Goal: Information Seeking & Learning: Learn about a topic

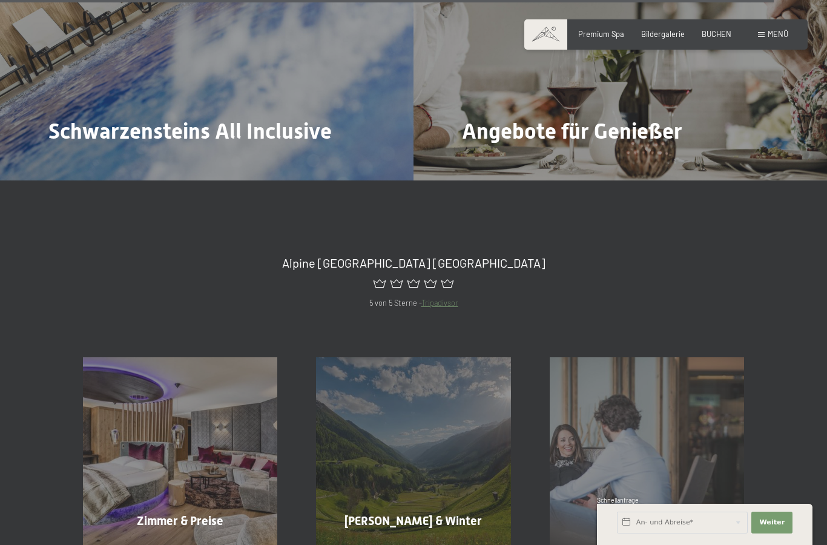
scroll to position [5061, 0]
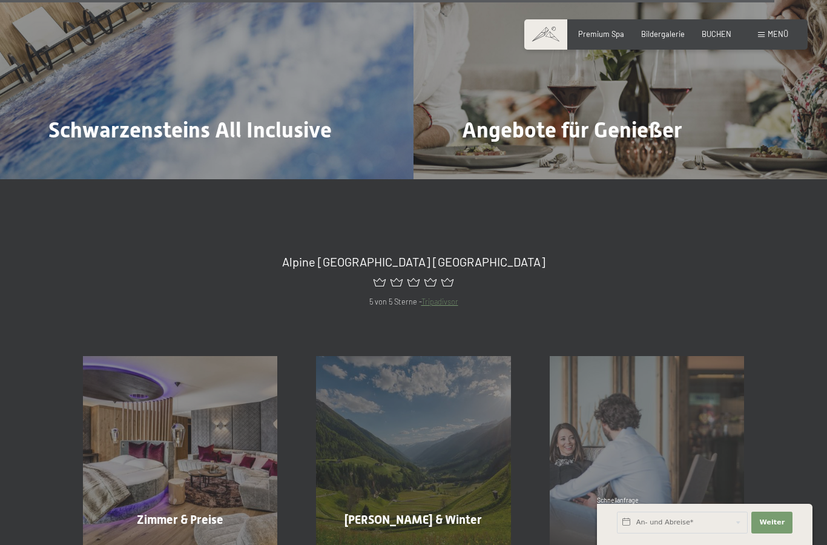
click at [446, 418] on div "Sommer & Winter Mehr erfahren" at bounding box center [413, 453] width 233 height 194
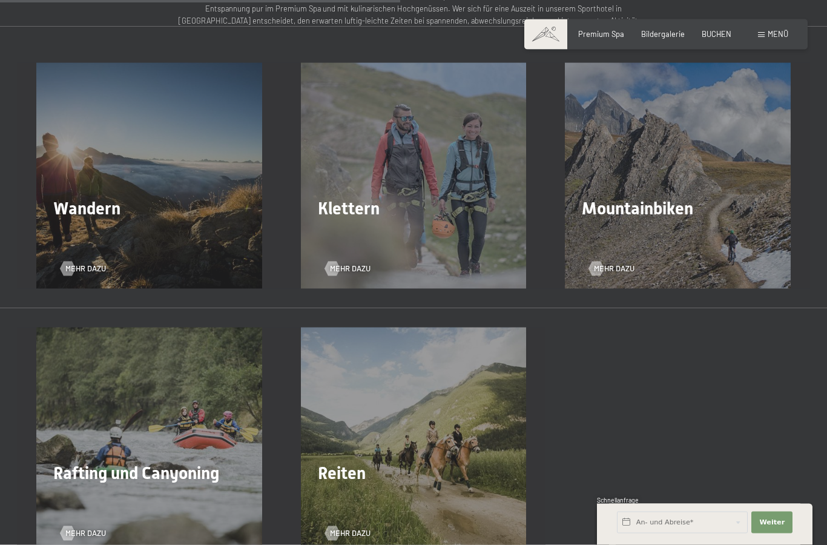
scroll to position [1691, 0]
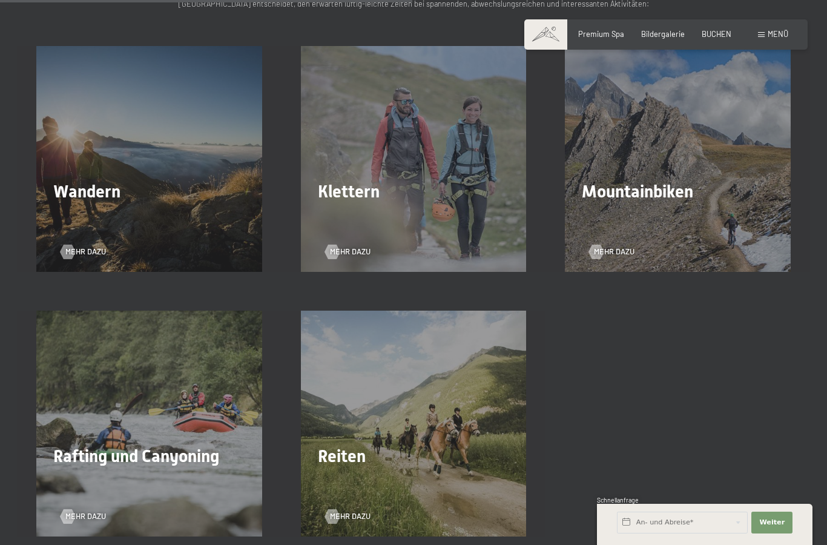
click at [169, 184] on h2 "Wandern" at bounding box center [149, 192] width 192 height 21
click at [162, 216] on div "Wandern Mehr dazu" at bounding box center [149, 159] width 265 height 226
click at [72, 249] on div at bounding box center [68, 252] width 8 height 15
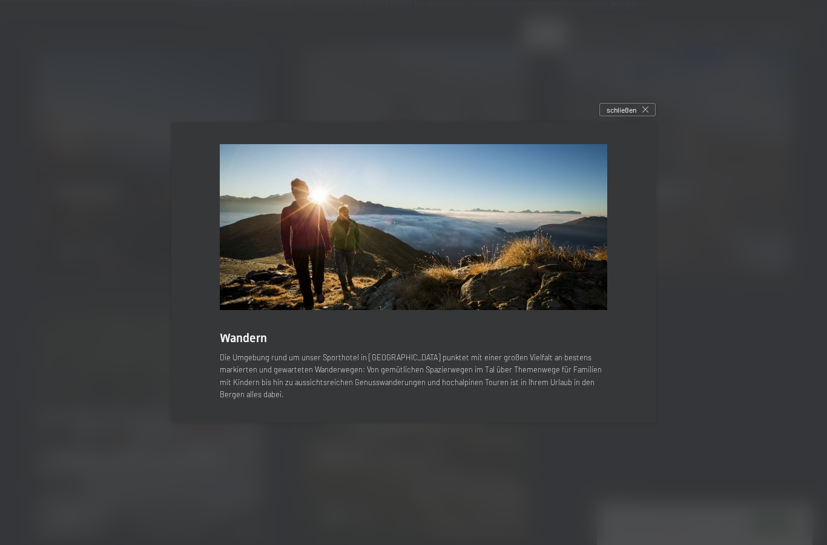
click at [245, 345] on span "Wandern" at bounding box center [243, 338] width 47 height 15
click at [487, 271] on img at bounding box center [413, 227] width 387 height 166
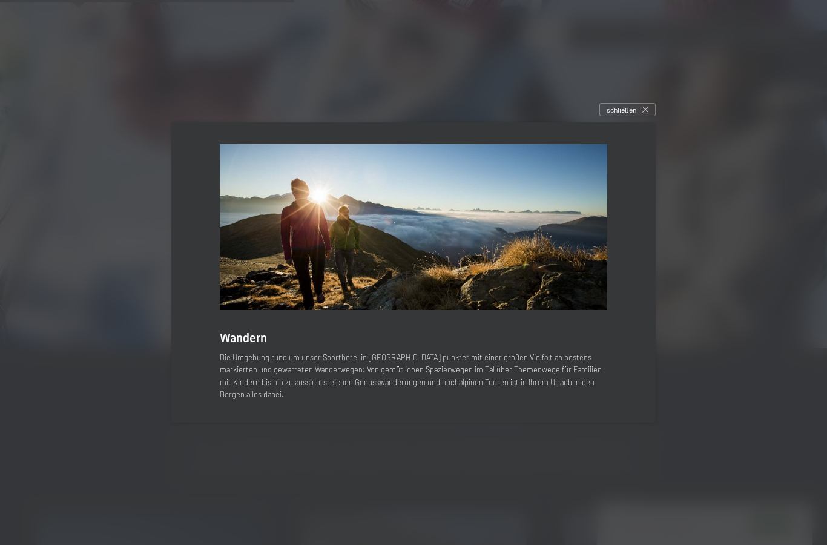
scroll to position [1224, 0]
click at [245, 345] on span "Wandern" at bounding box center [243, 338] width 47 height 15
click at [230, 345] on span "Wandern" at bounding box center [243, 338] width 47 height 15
click at [650, 116] on div "schließen" at bounding box center [627, 109] width 56 height 13
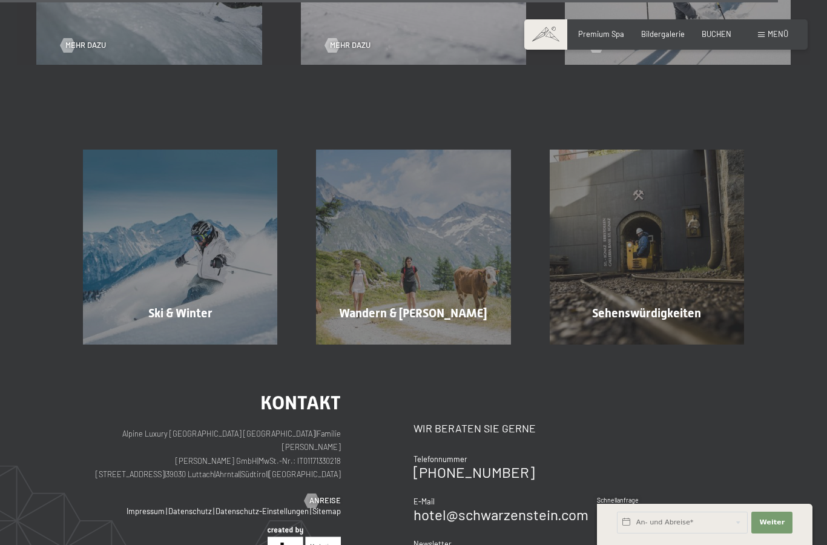
scroll to position [3243, 0]
click at [426, 333] on span "Mehr erfahren" at bounding box center [416, 338] width 60 height 11
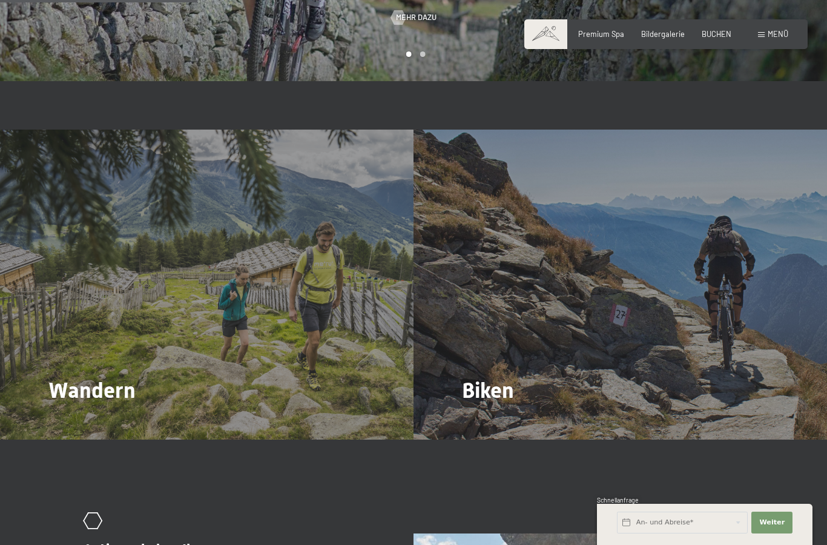
scroll to position [1681, 0]
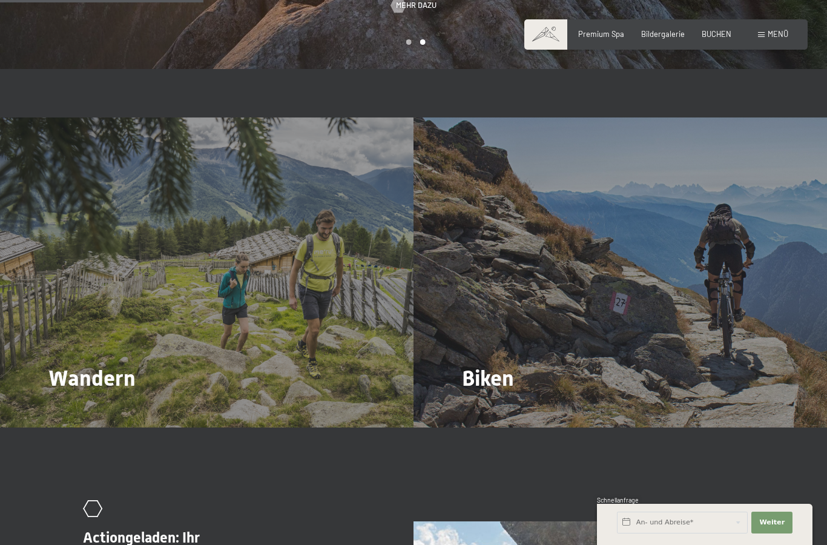
click at [68, 406] on span "Mehr dazu" at bounding box center [73, 411] width 41 height 11
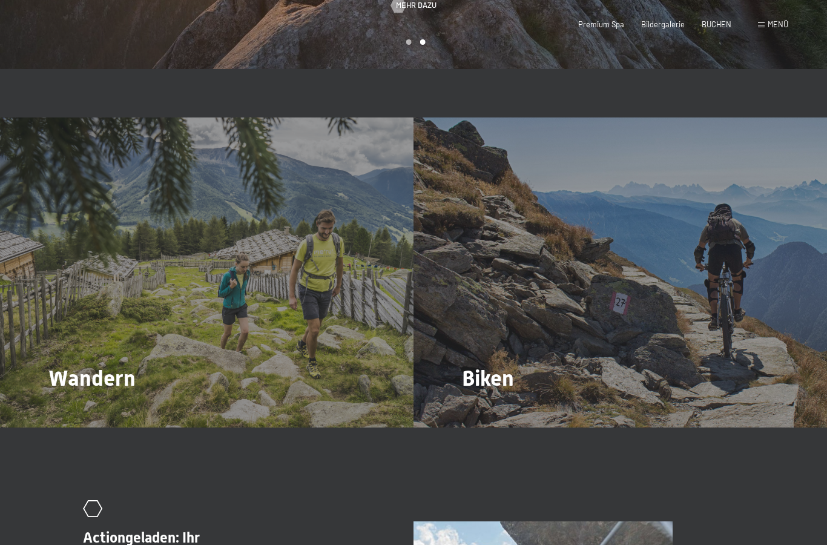
scroll to position [0, 0]
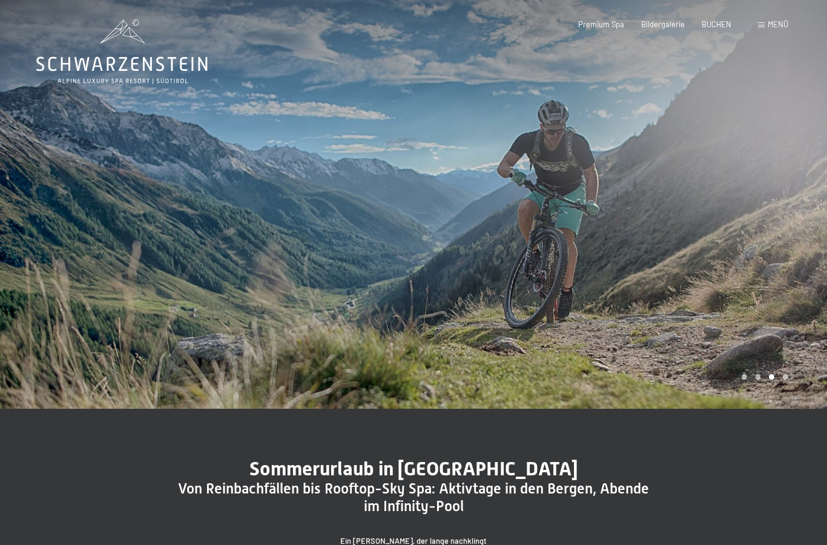
click at [774, 27] on span "Menü" at bounding box center [778, 24] width 21 height 10
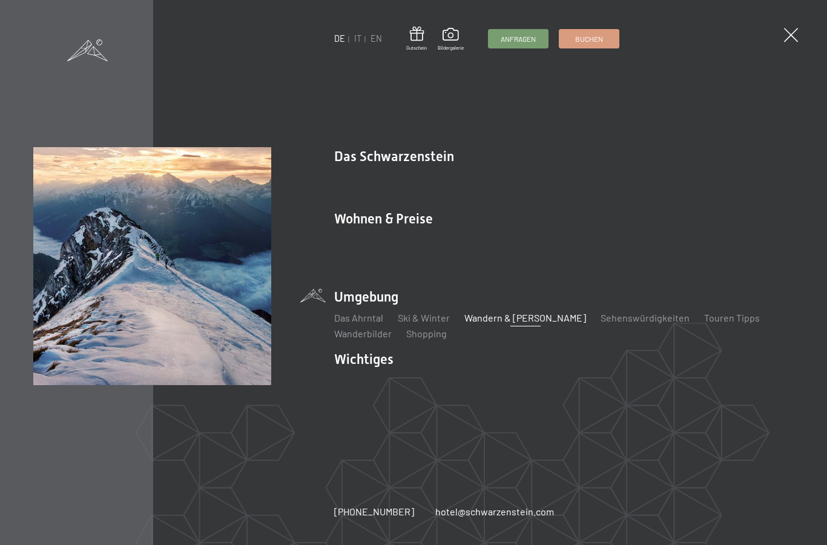
click at [513, 313] on link "Wandern & [PERSON_NAME]" at bounding box center [525, 318] width 122 height 12
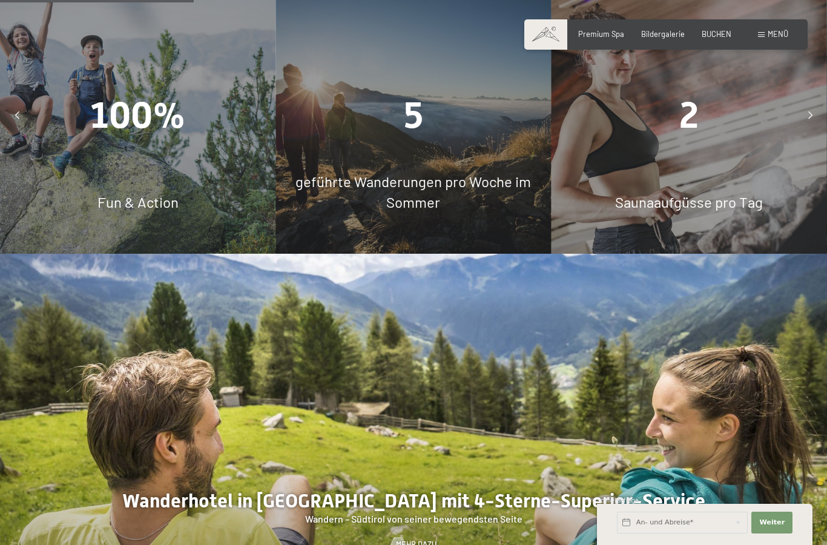
scroll to position [965, 0]
click at [415, 172] on span "geführte Wanderungen pro Woche im Sommer" at bounding box center [412, 191] width 235 height 38
click at [441, 192] on div "geführte Wanderungen pro Woche im Sommer" at bounding box center [412, 191] width 275 height 41
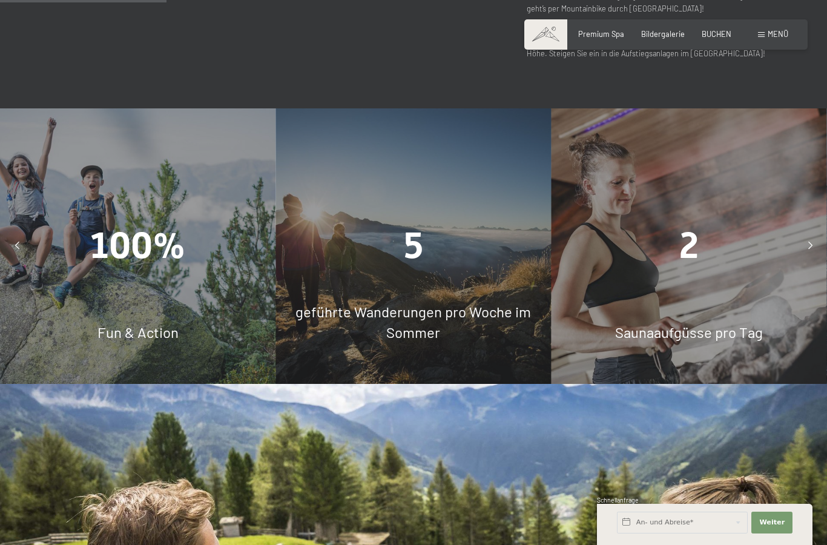
scroll to position [824, 0]
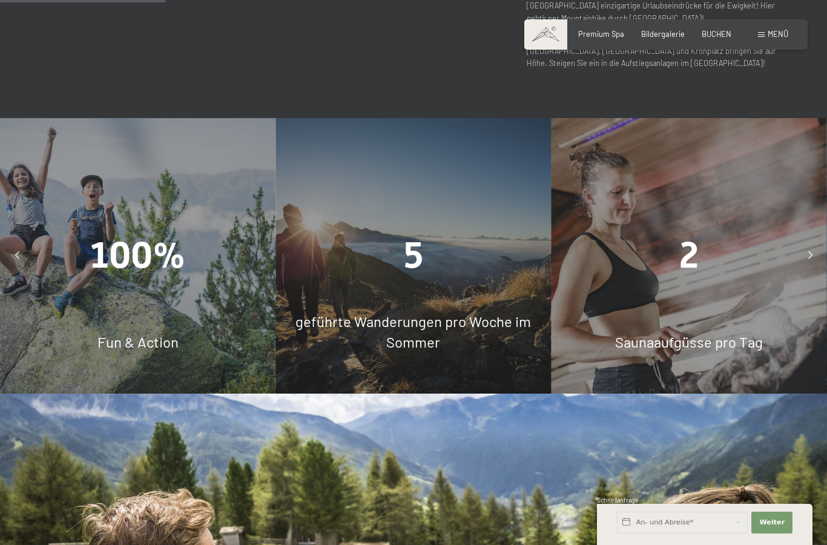
click at [432, 230] on div "5" at bounding box center [412, 255] width 275 height 51
click at [415, 258] on span "5" at bounding box center [413, 255] width 19 height 42
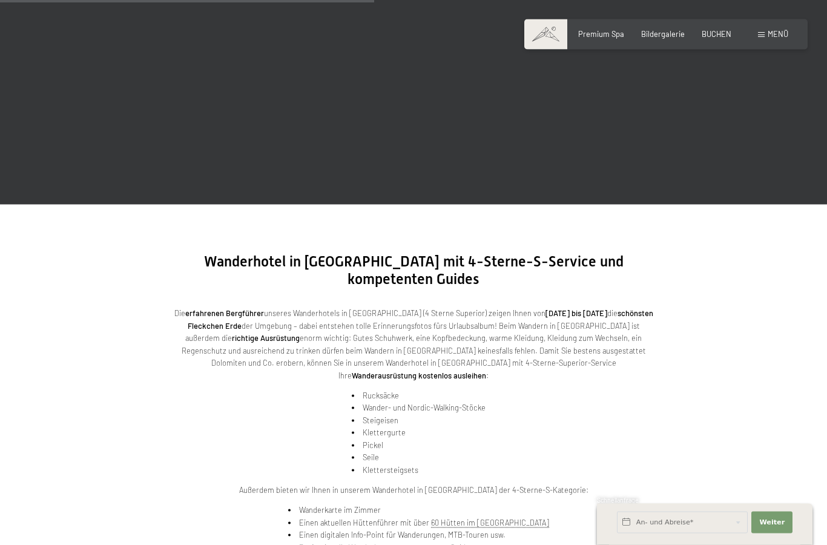
scroll to position [1656, 0]
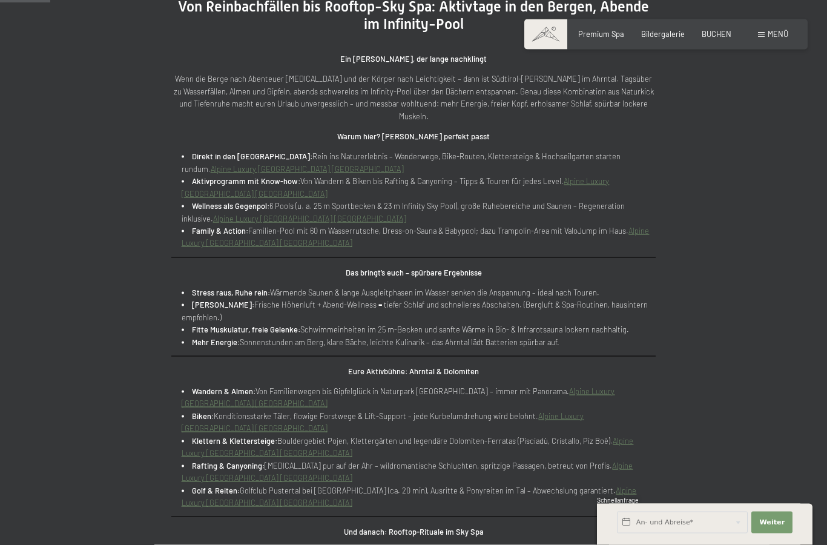
scroll to position [483, 0]
click at [613, 407] on link "Alpine Luxury [GEOGRAPHIC_DATA] [GEOGRAPHIC_DATA]" at bounding box center [398, 396] width 433 height 22
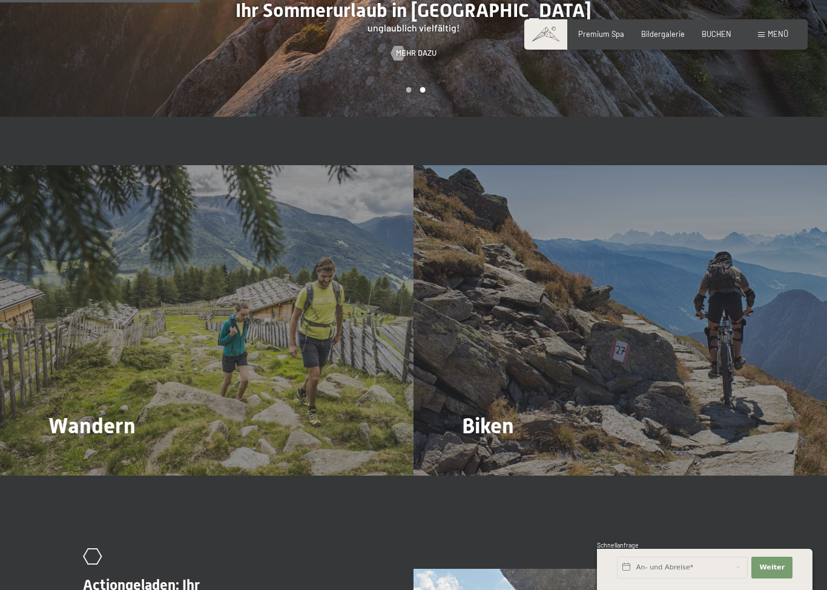
scroll to position [1675, 0]
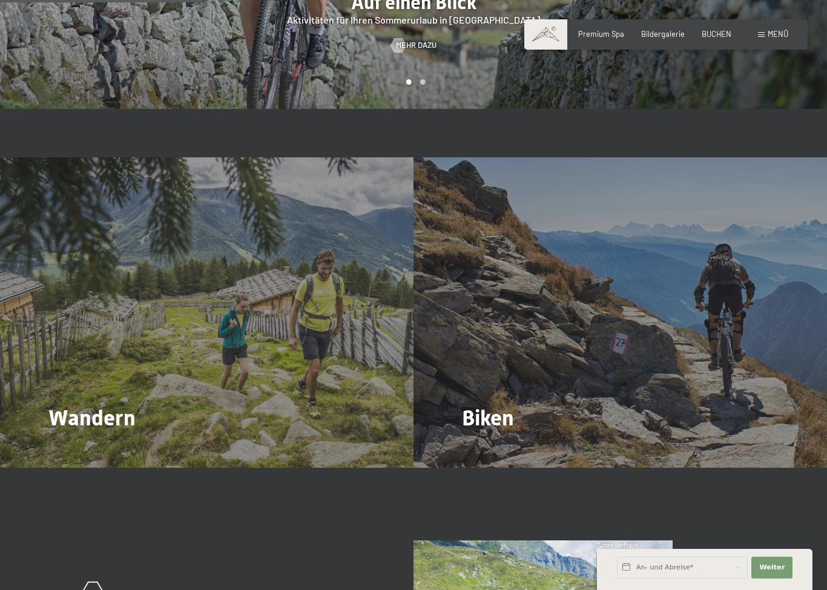
click at [67, 447] on span "Mehr dazu" at bounding box center [73, 452] width 41 height 11
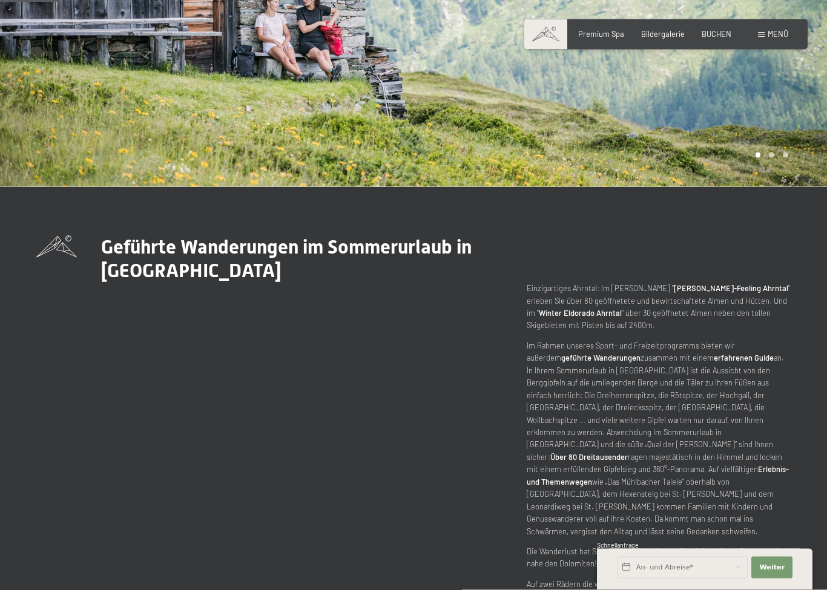
scroll to position [346, 0]
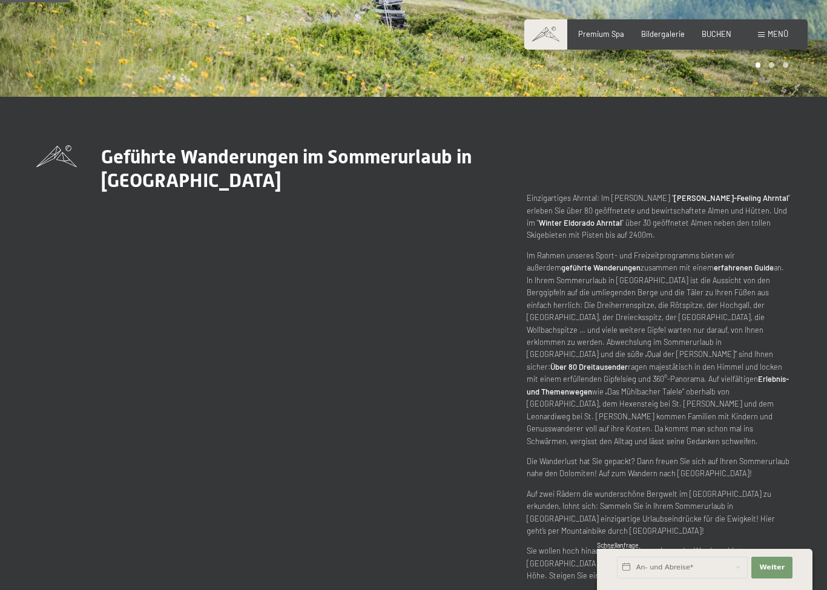
click at [572, 272] on strong "geführte Wanderungen" at bounding box center [600, 268] width 79 height 10
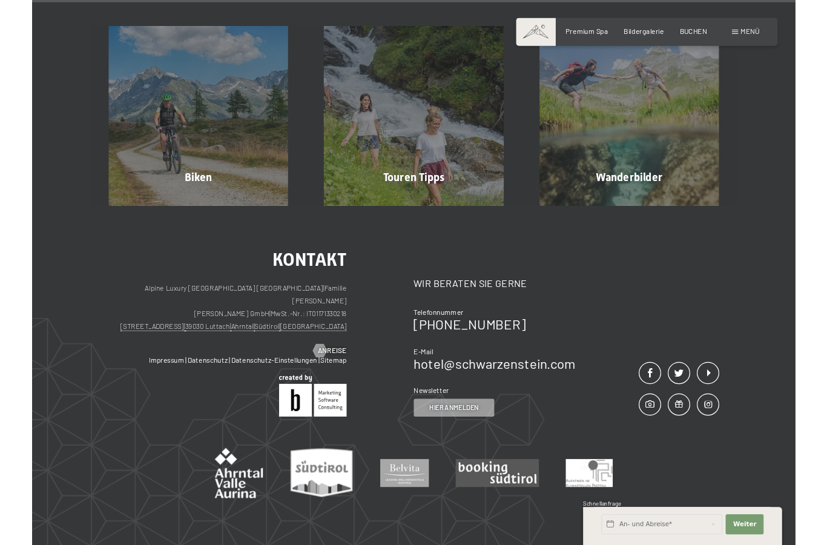
scroll to position [3818, 0]
